Goal: Information Seeking & Learning: Learn about a topic

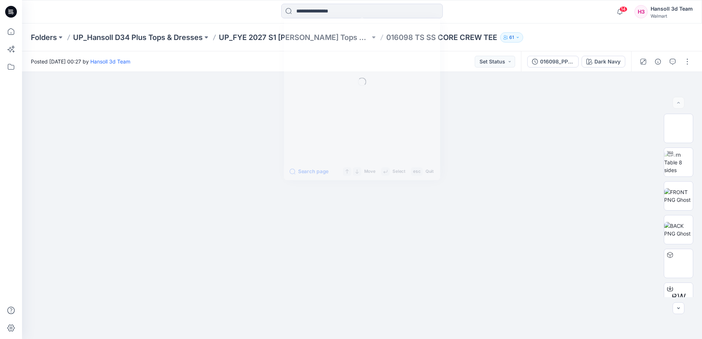
click at [326, 14] on input at bounding box center [362, 11] width 162 height 15
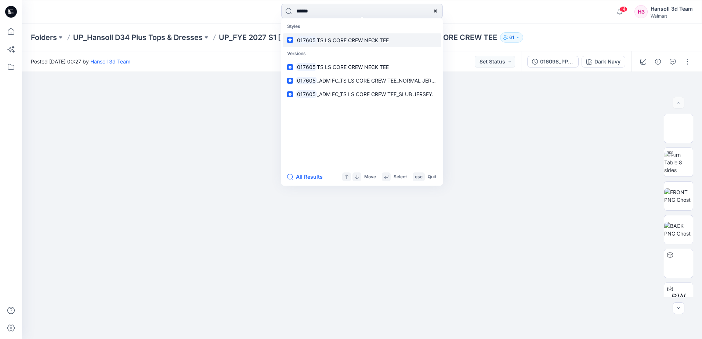
type input "******"
click at [328, 42] on span "TS LS CORE CREW NECK TEE" at bounding box center [353, 40] width 72 height 6
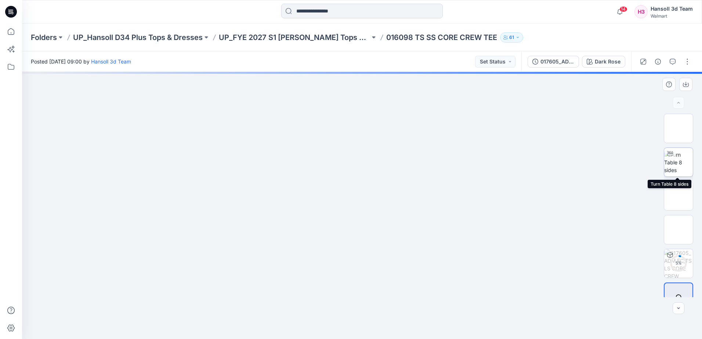
click at [677, 166] on img at bounding box center [678, 162] width 29 height 23
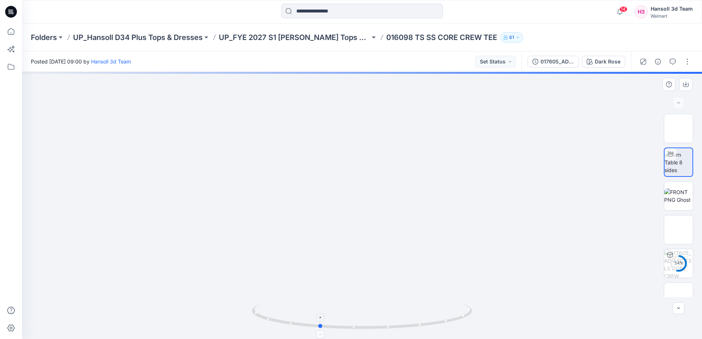
drag, startPoint x: 403, startPoint y: 324, endPoint x: 360, endPoint y: 324, distance: 43.0
click at [360, 324] on icon at bounding box center [363, 318] width 222 height 28
drag, startPoint x: 372, startPoint y: 247, endPoint x: 369, endPoint y: 176, distance: 71.3
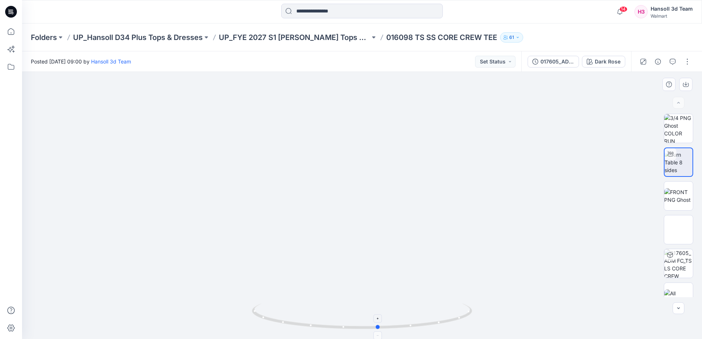
drag, startPoint x: 377, startPoint y: 324, endPoint x: 436, endPoint y: 325, distance: 59.5
click at [436, 325] on icon at bounding box center [363, 318] width 222 height 28
drag, startPoint x: 322, startPoint y: 173, endPoint x: 313, endPoint y: 269, distance: 97.1
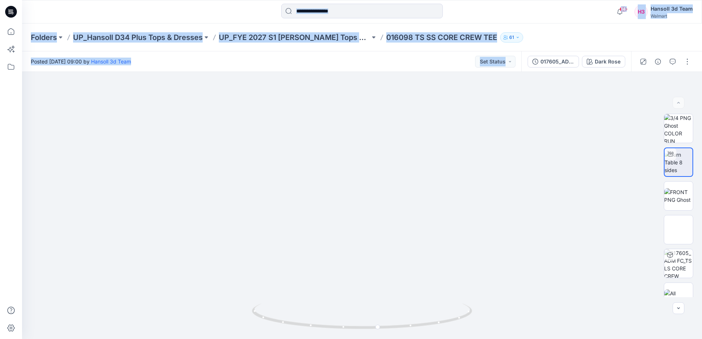
drag, startPoint x: 10, startPoint y: 218, endPoint x: -124, endPoint y: 253, distance: 138.2
click at [0, 253] on html "14 Notifications Your style 016098 TS SS CORE CREW TEE has been updated with 01…" at bounding box center [351, 169] width 702 height 339
click at [236, 204] on img at bounding box center [349, 190] width 974 height 974
click at [126, 142] on img at bounding box center [349, 21] width 974 height 636
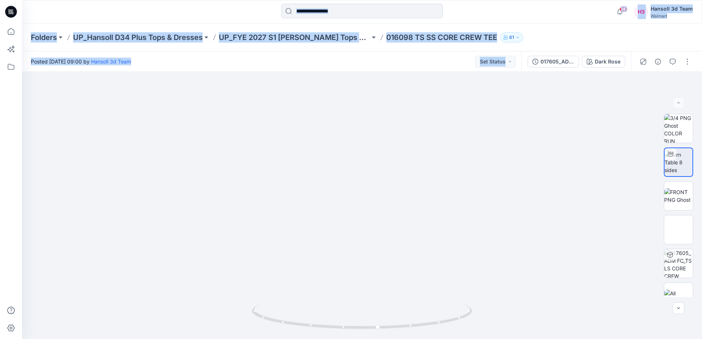
click at [214, 61] on div "Posted [DATE] 09:00 by Hansoll 3d Team Set Status" at bounding box center [271, 61] width 499 height 20
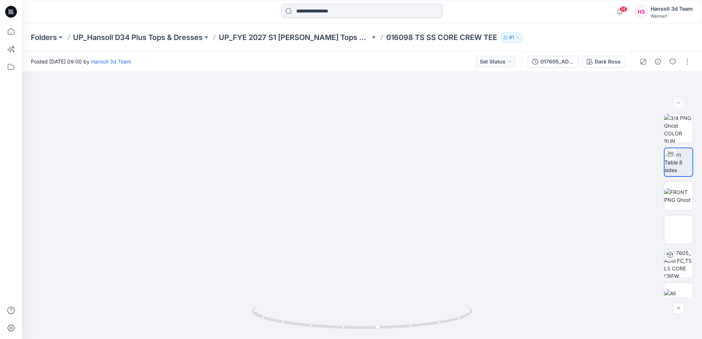
click at [14, 200] on div at bounding box center [11, 182] width 16 height 316
click at [673, 188] on img at bounding box center [678, 195] width 29 height 15
click at [44, 209] on div at bounding box center [362, 205] width 680 height 267
